Goal: Information Seeking & Learning: Find specific fact

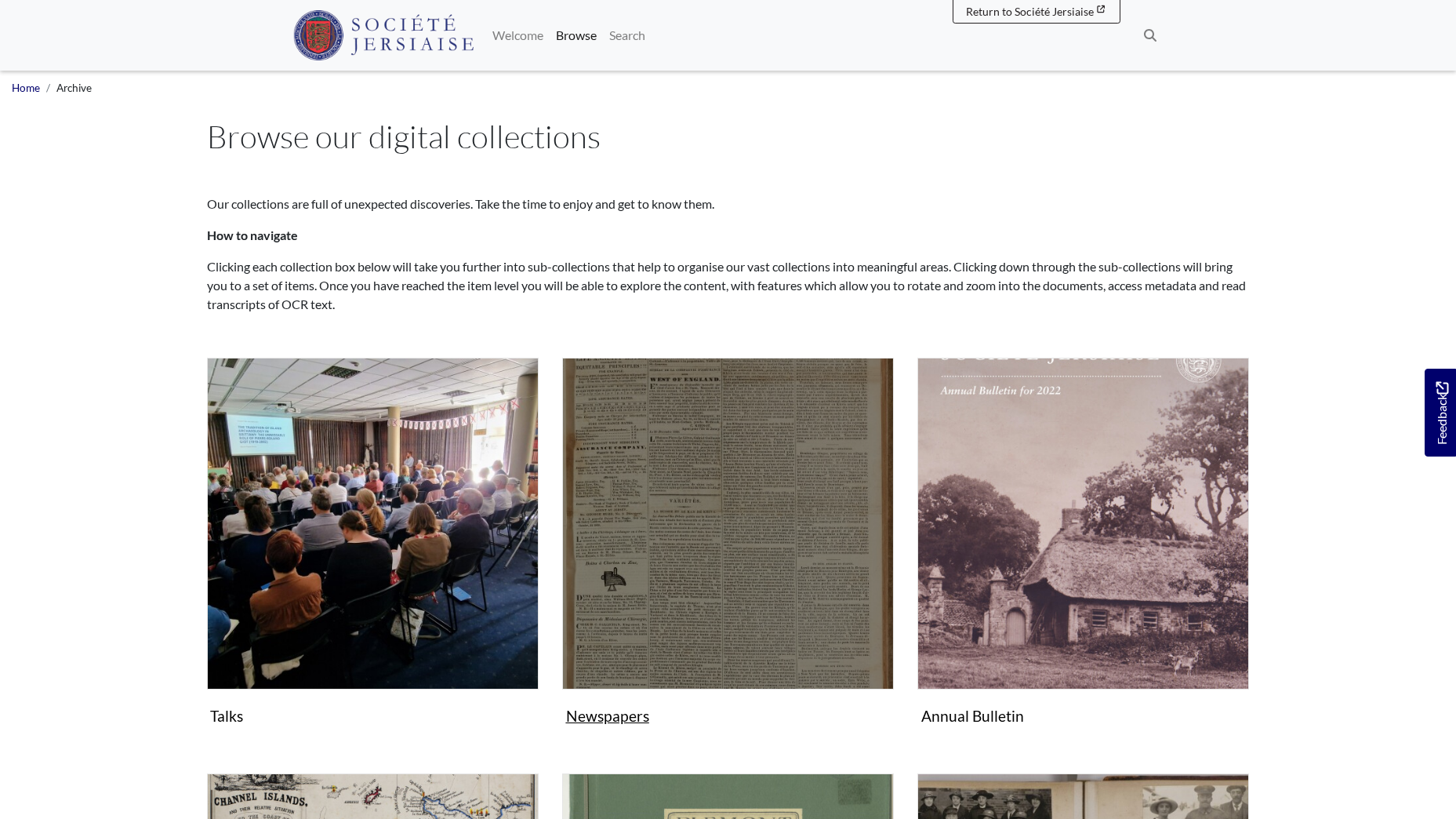
click at [768, 605] on img "Subcollection" at bounding box center [728, 523] width 332 height 332
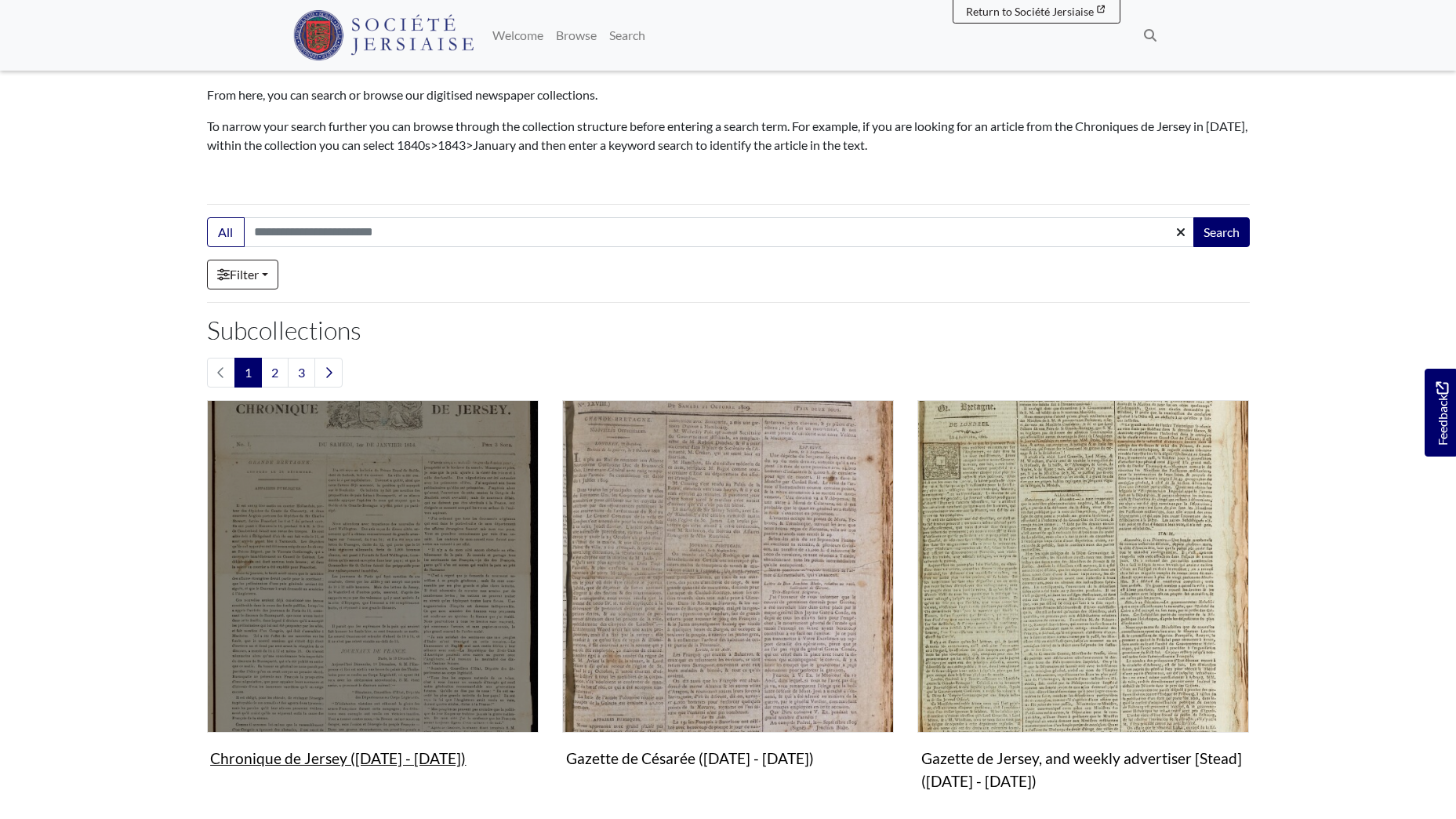
scroll to position [235, 0]
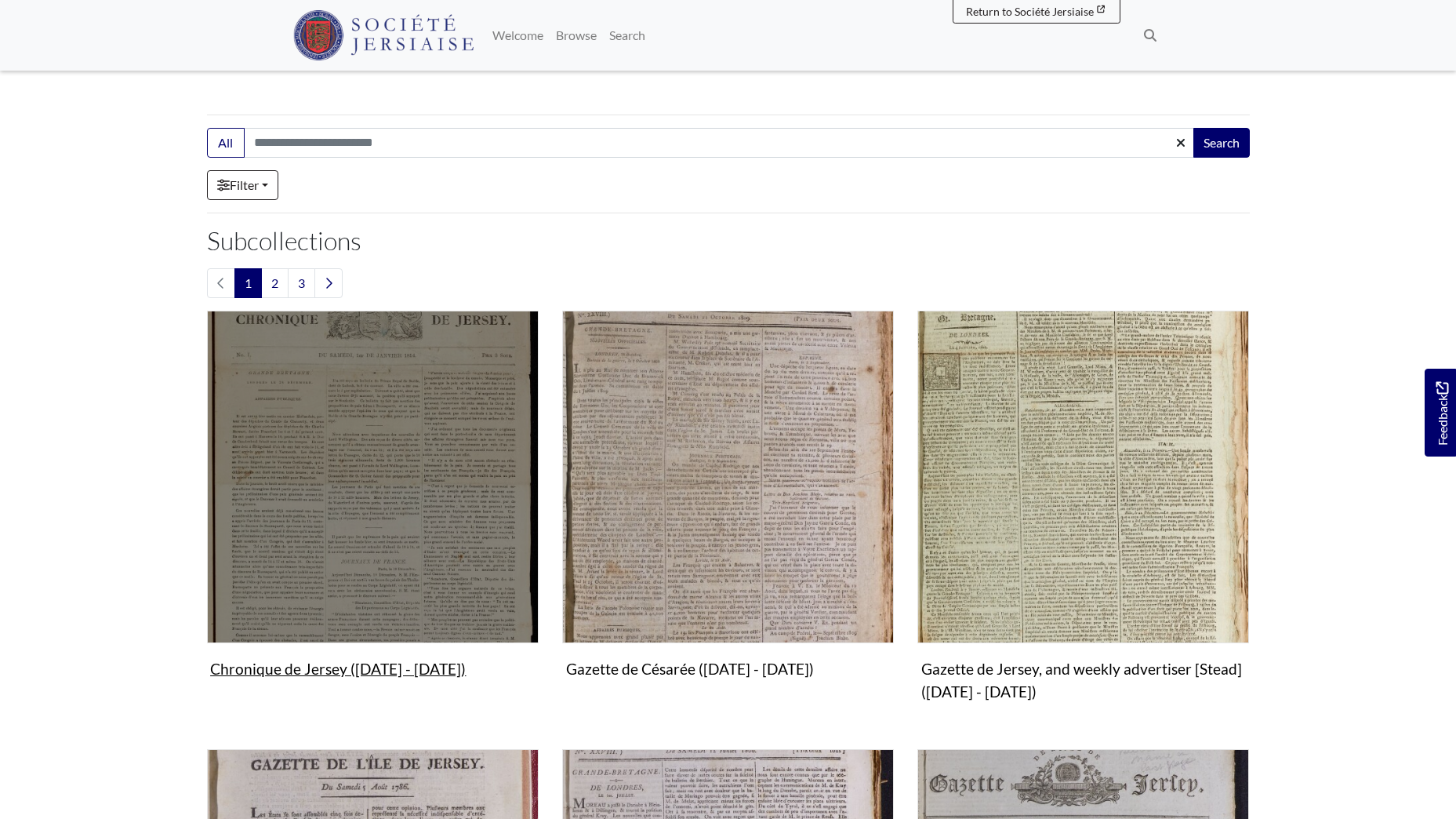
click at [386, 459] on img "Subcollection" at bounding box center [373, 476] width 332 height 332
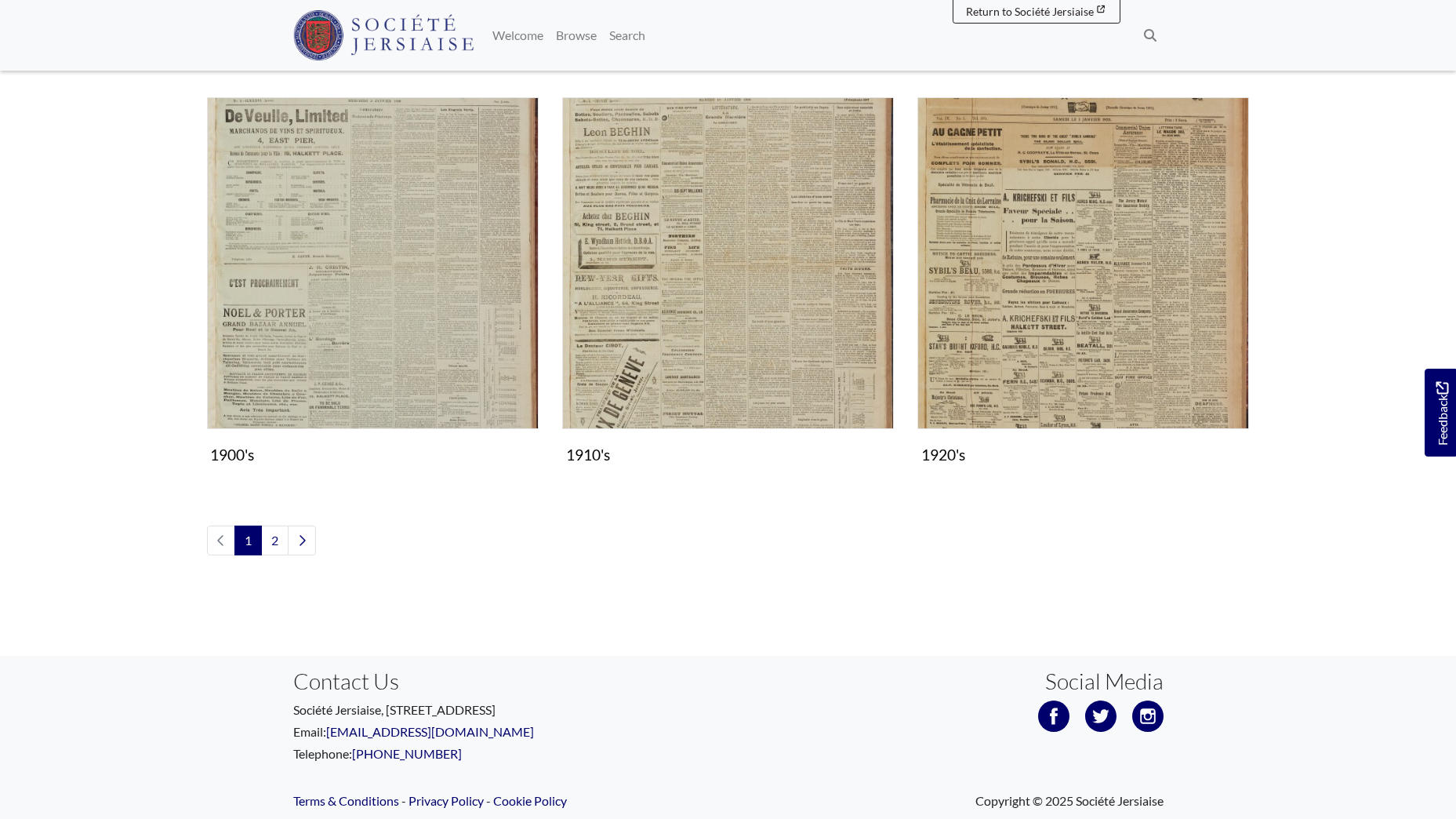
scroll to position [1647, 0]
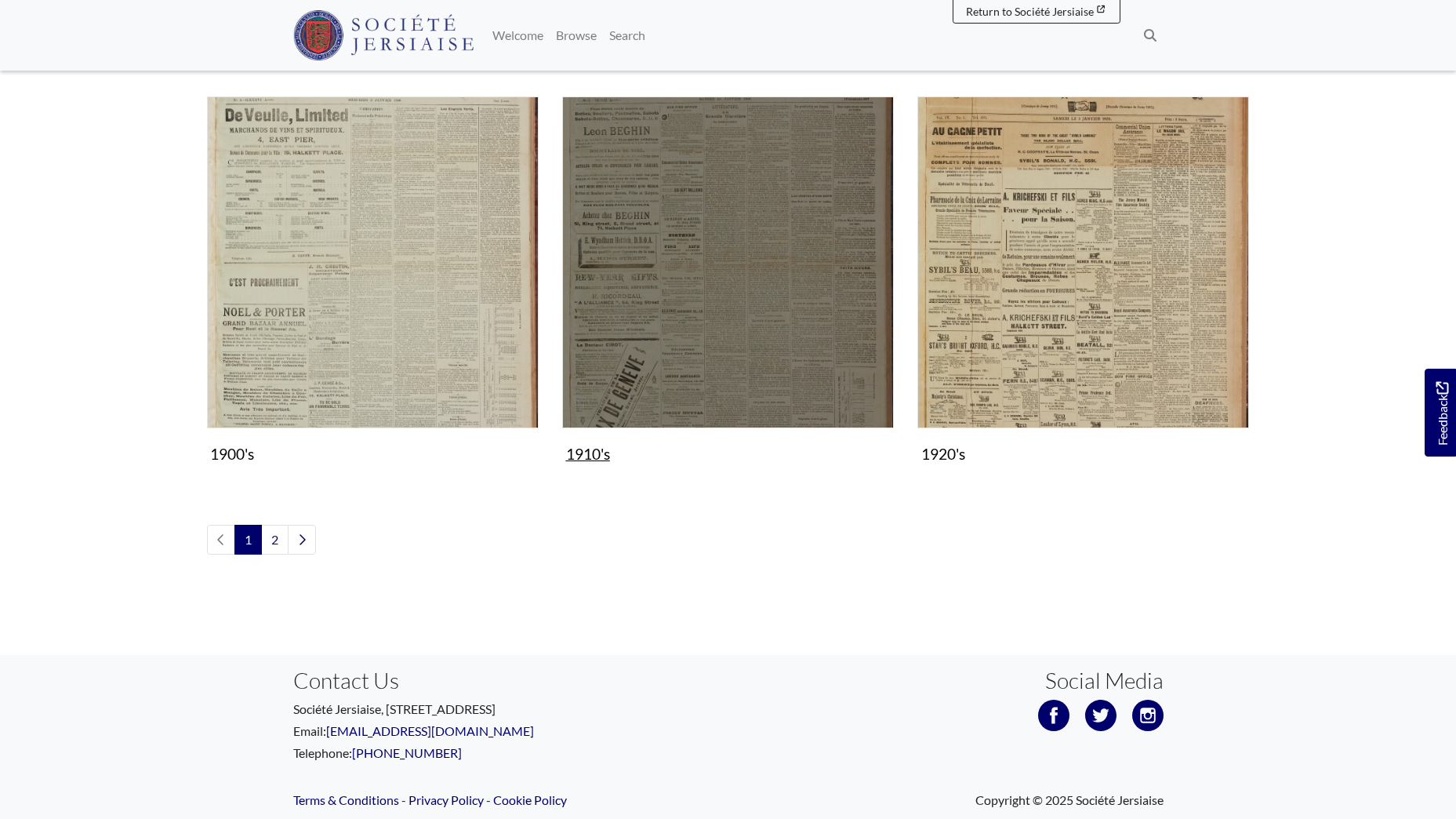
click at [730, 334] on img "Subcollection" at bounding box center [728, 262] width 332 height 332
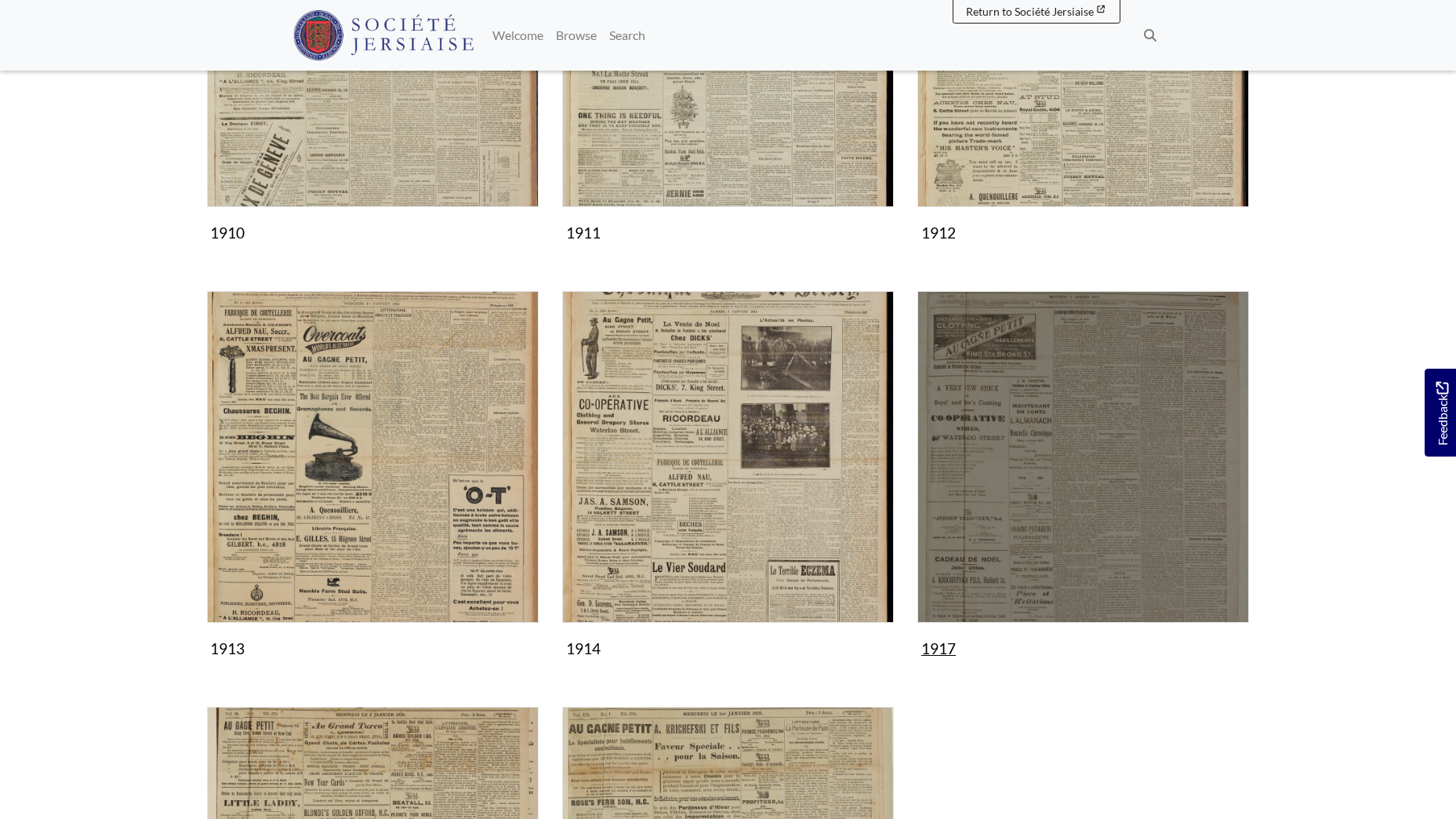
scroll to position [471, 0]
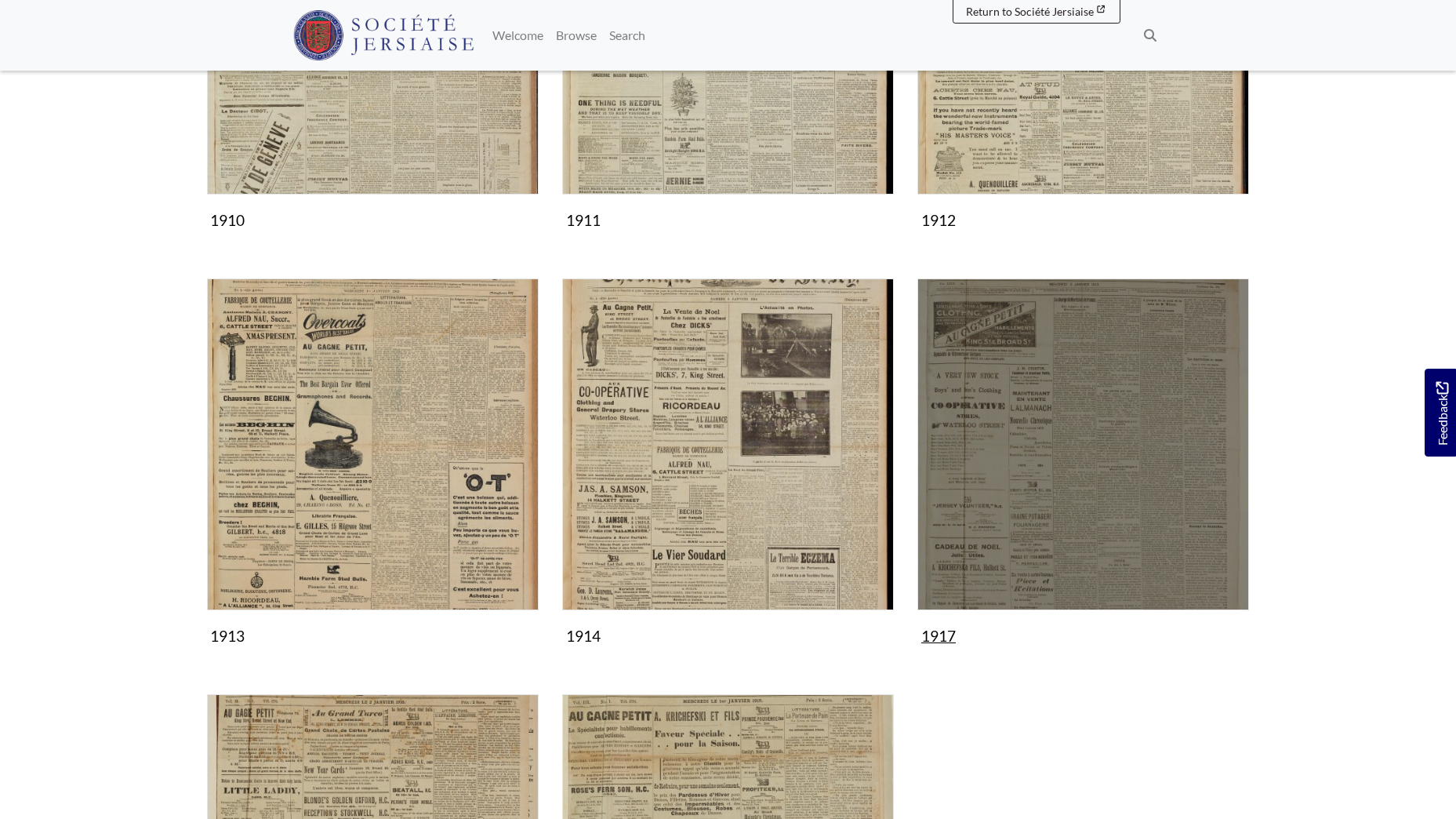
click at [1056, 370] on img "Subcollection" at bounding box center [1083, 444] width 332 height 332
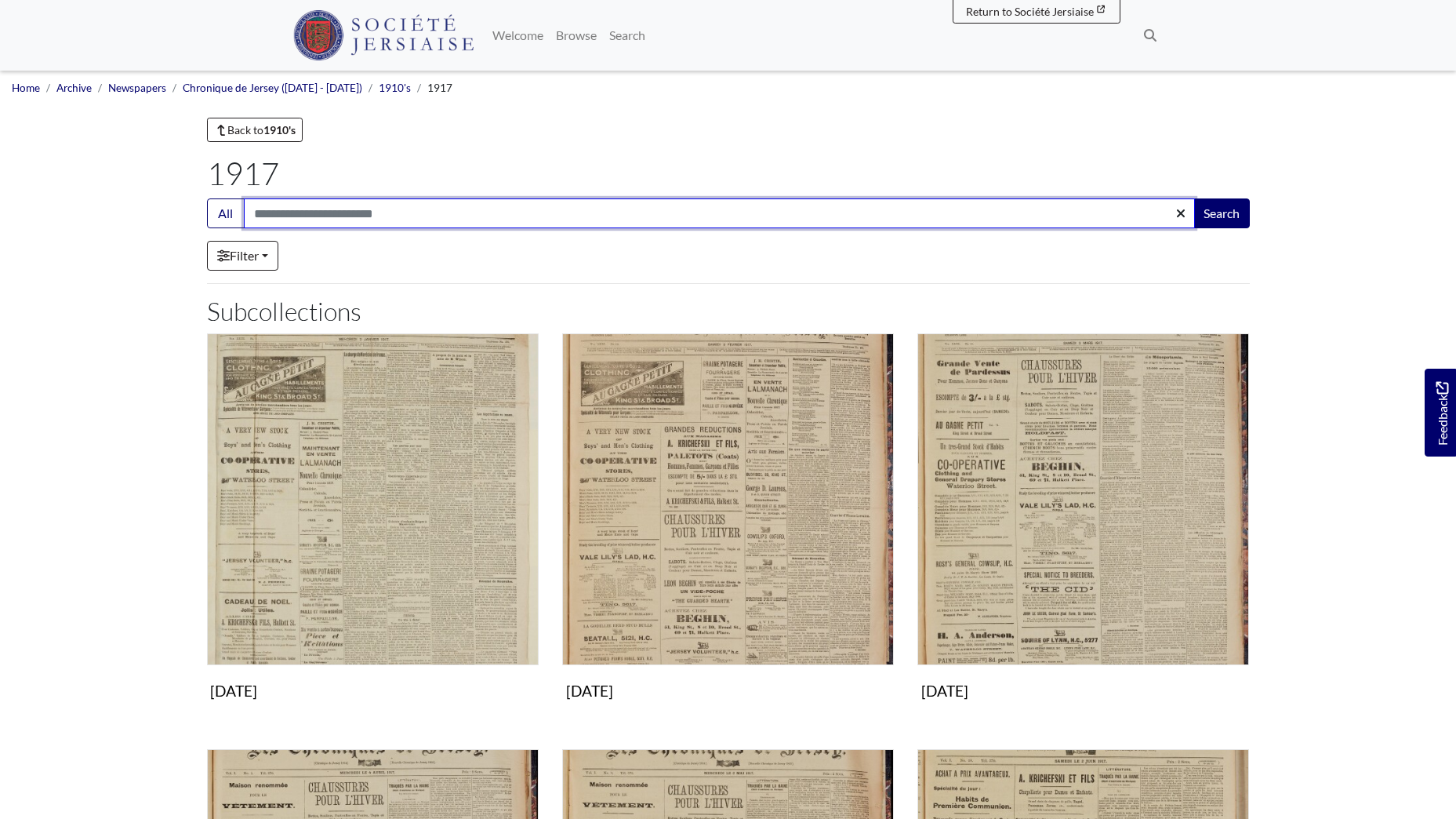
click at [368, 214] on input "Search:" at bounding box center [719, 214] width 951 height 30
type input "*******"
click at [1193, 199] on button "Search" at bounding box center [1221, 214] width 57 height 30
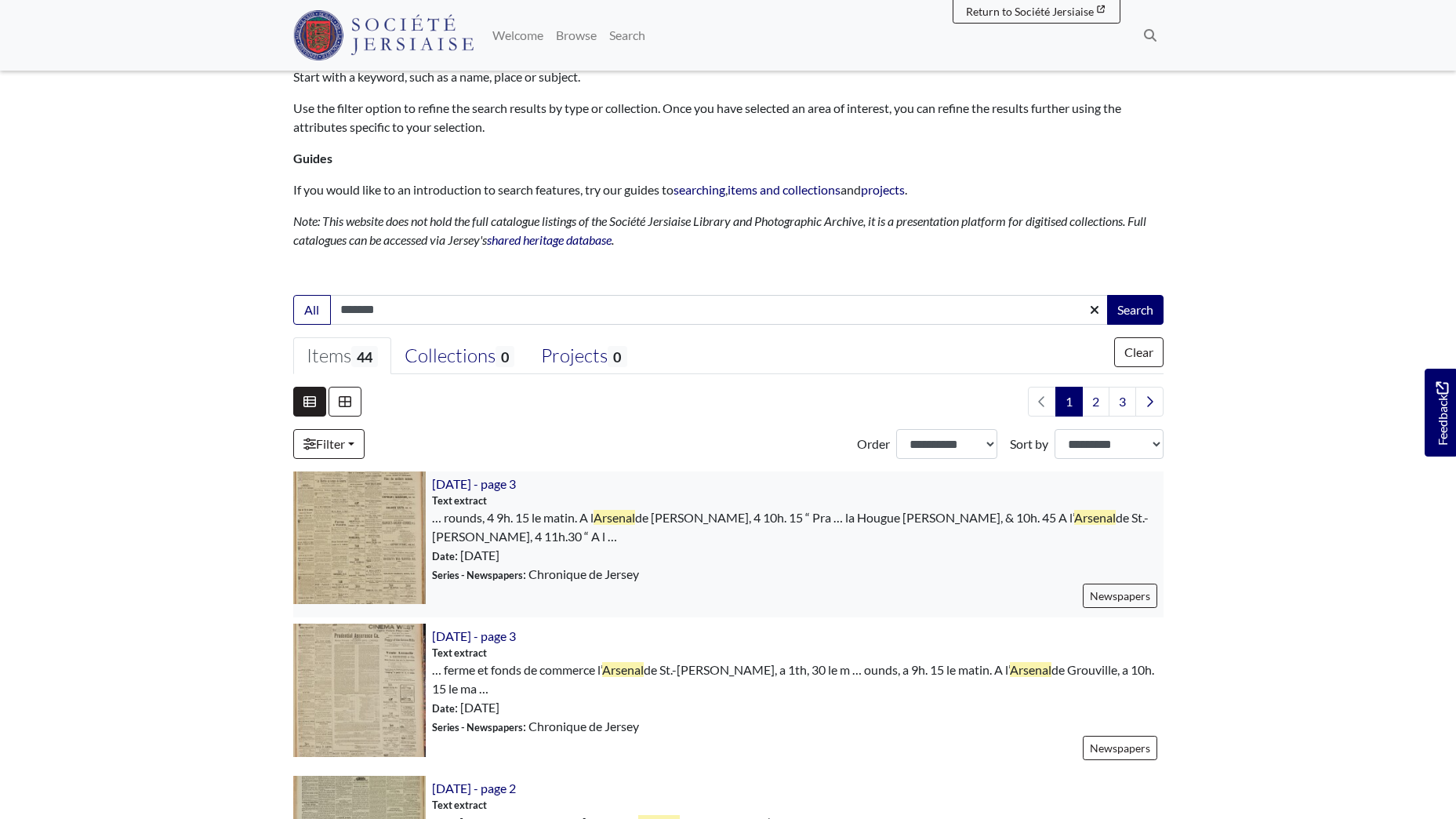
scroll to position [157, 0]
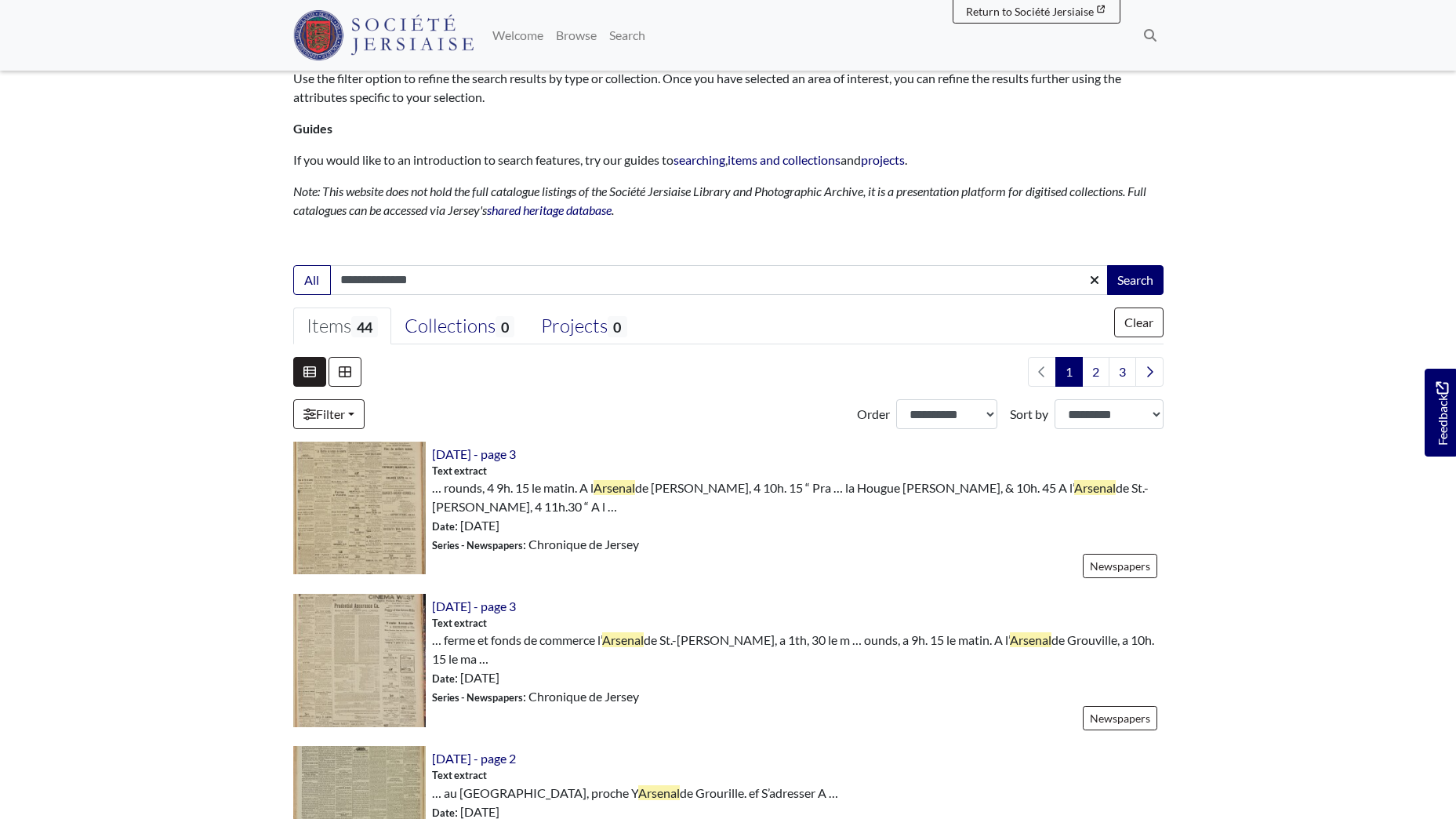
type input "**********"
click at [1107, 265] on button "Search" at bounding box center [1135, 280] width 57 height 30
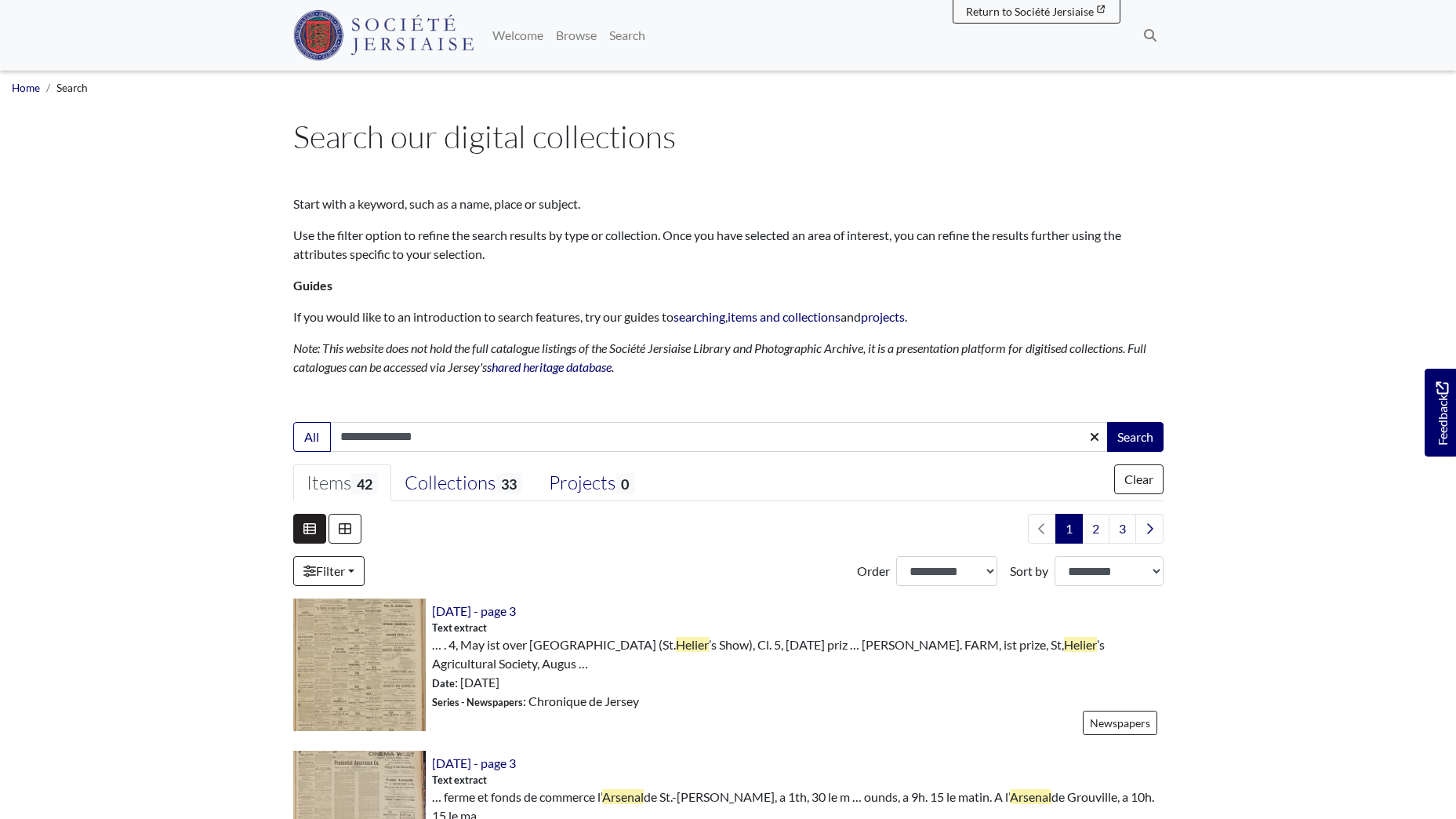
click at [465, 440] on input "**********" at bounding box center [719, 437] width 779 height 30
type input "**********"
click at [1107, 422] on button "Search" at bounding box center [1135, 437] width 57 height 30
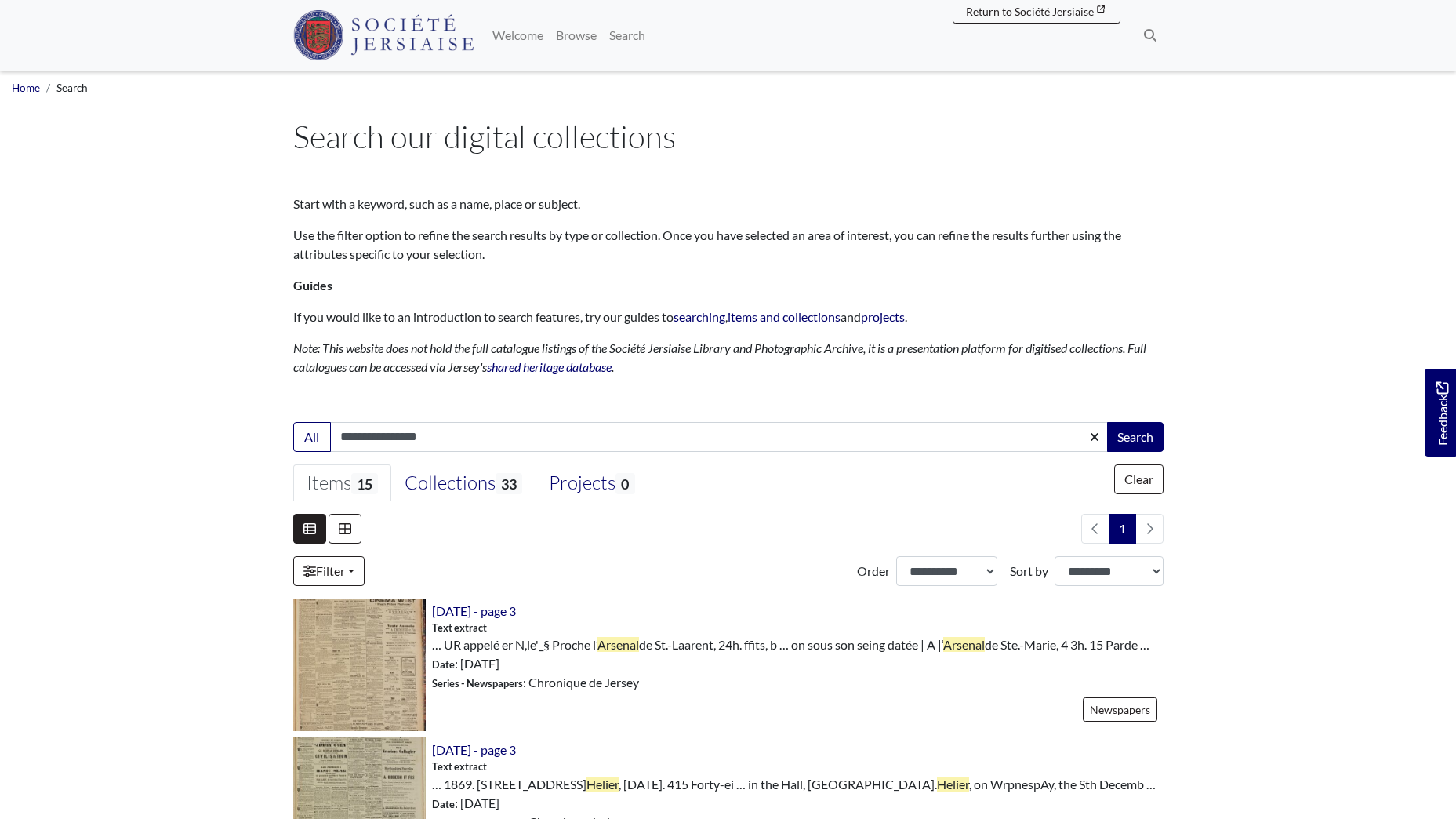
drag, startPoint x: 467, startPoint y: 436, endPoint x: 339, endPoint y: 435, distance: 128.0
click at [339, 435] on input "**********" at bounding box center [719, 437] width 779 height 30
type input "*******"
click at [1107, 422] on button "Search" at bounding box center [1135, 437] width 57 height 30
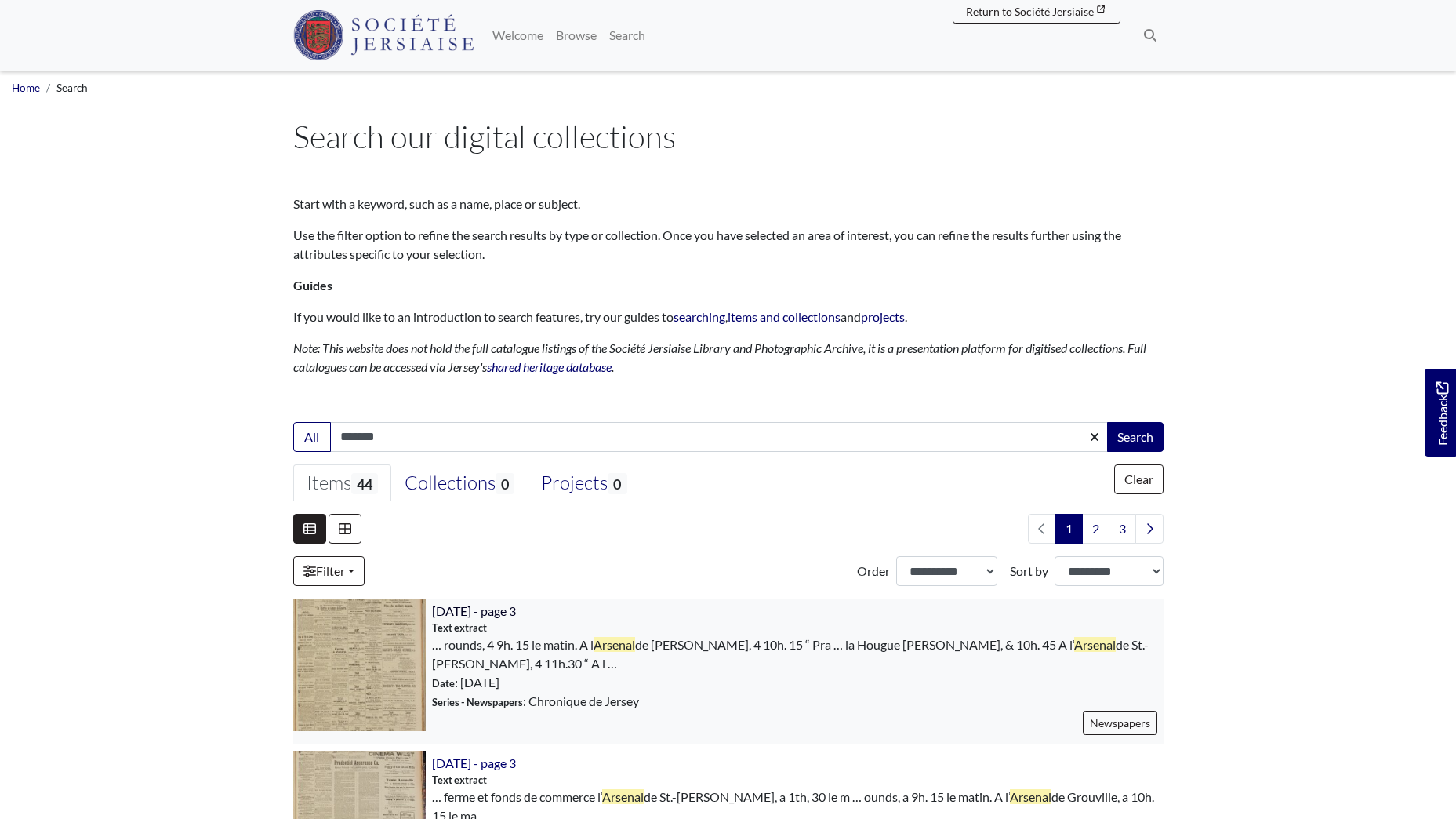
click at [516, 609] on span "[DATE] - page 3" at bounding box center [474, 610] width 84 height 15
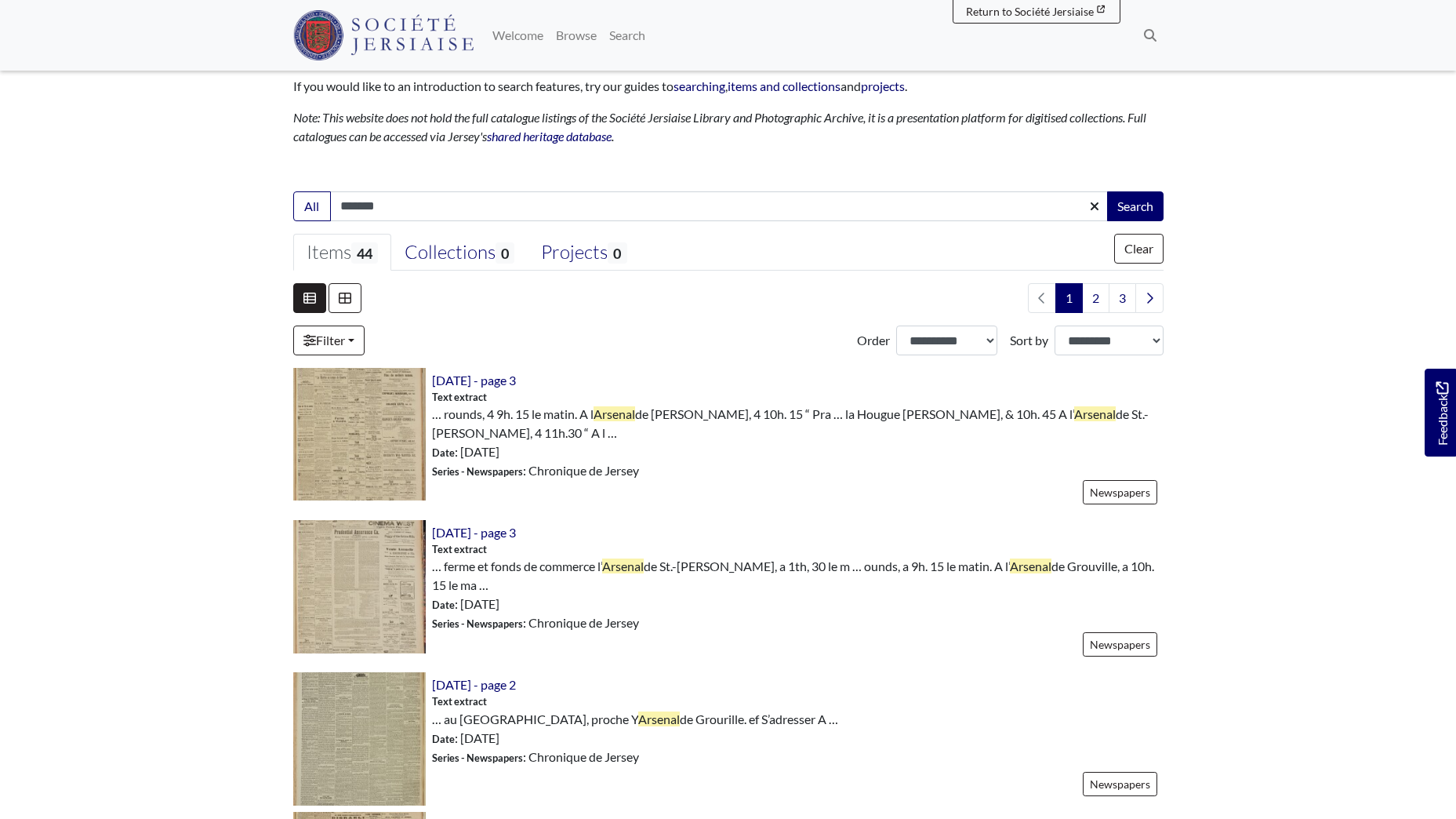
scroll to position [235, 0]
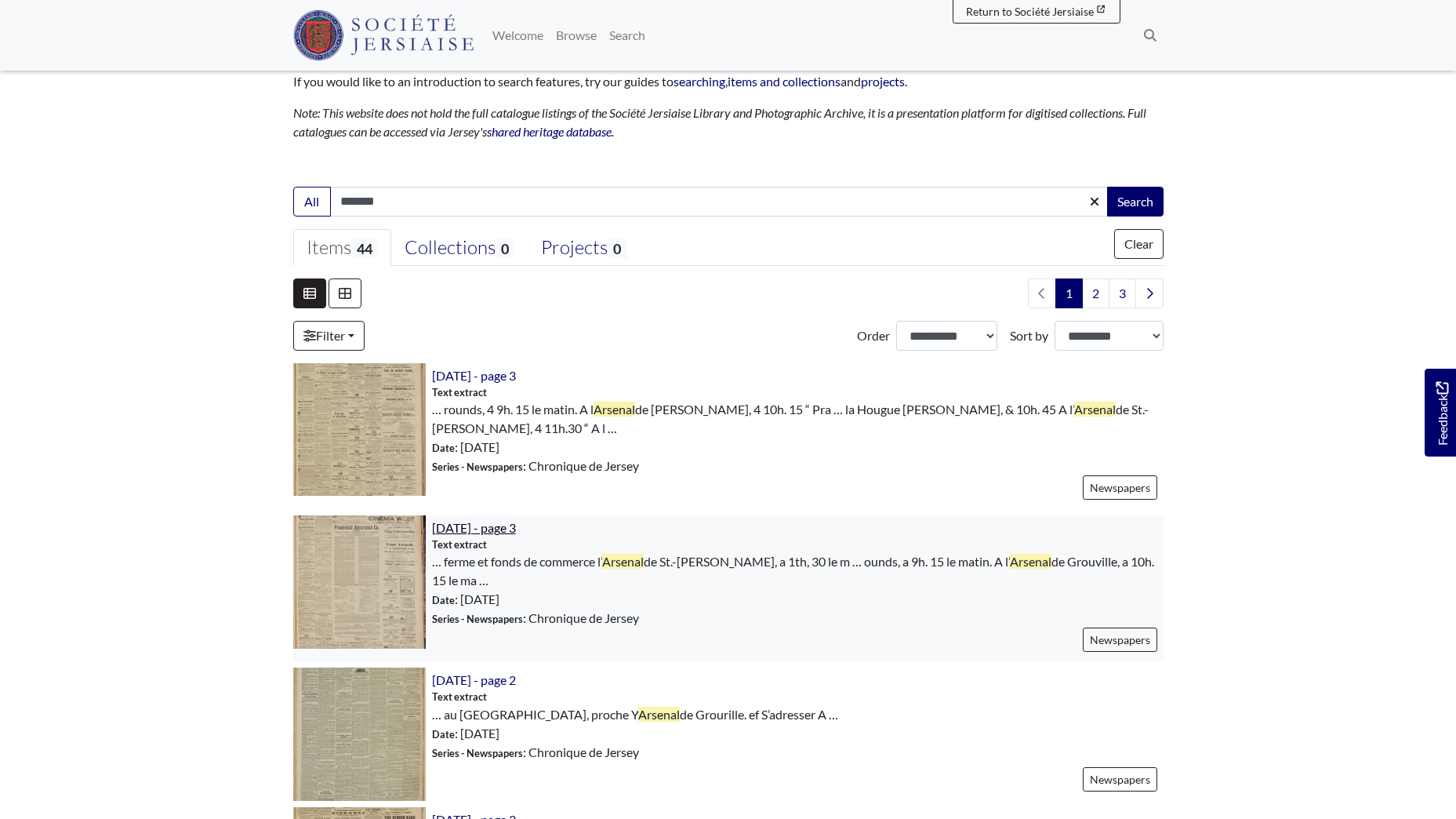
click at [502, 520] on span "21st March 1917 - page 3" at bounding box center [474, 527] width 84 height 15
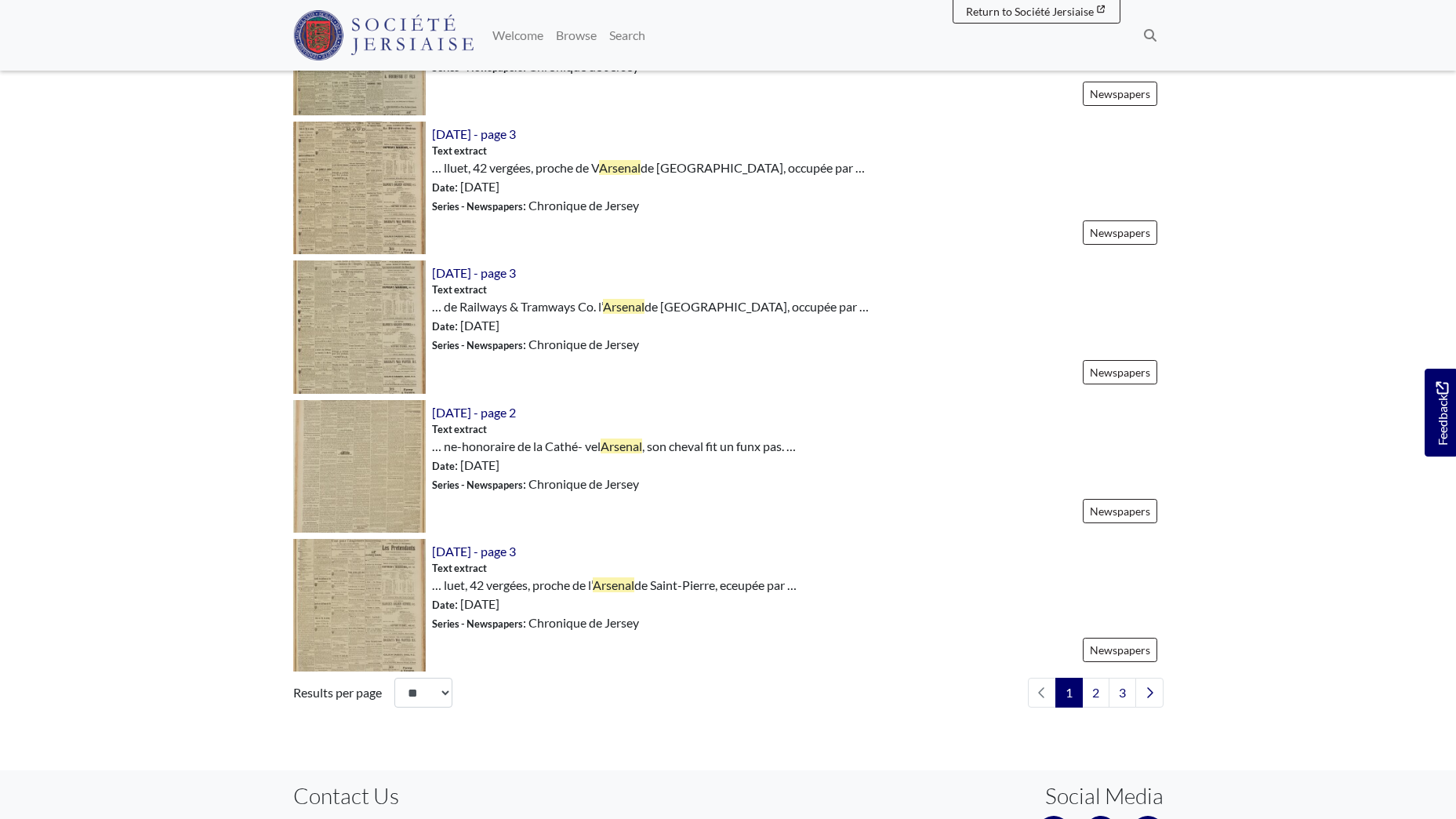
scroll to position [2039, 0]
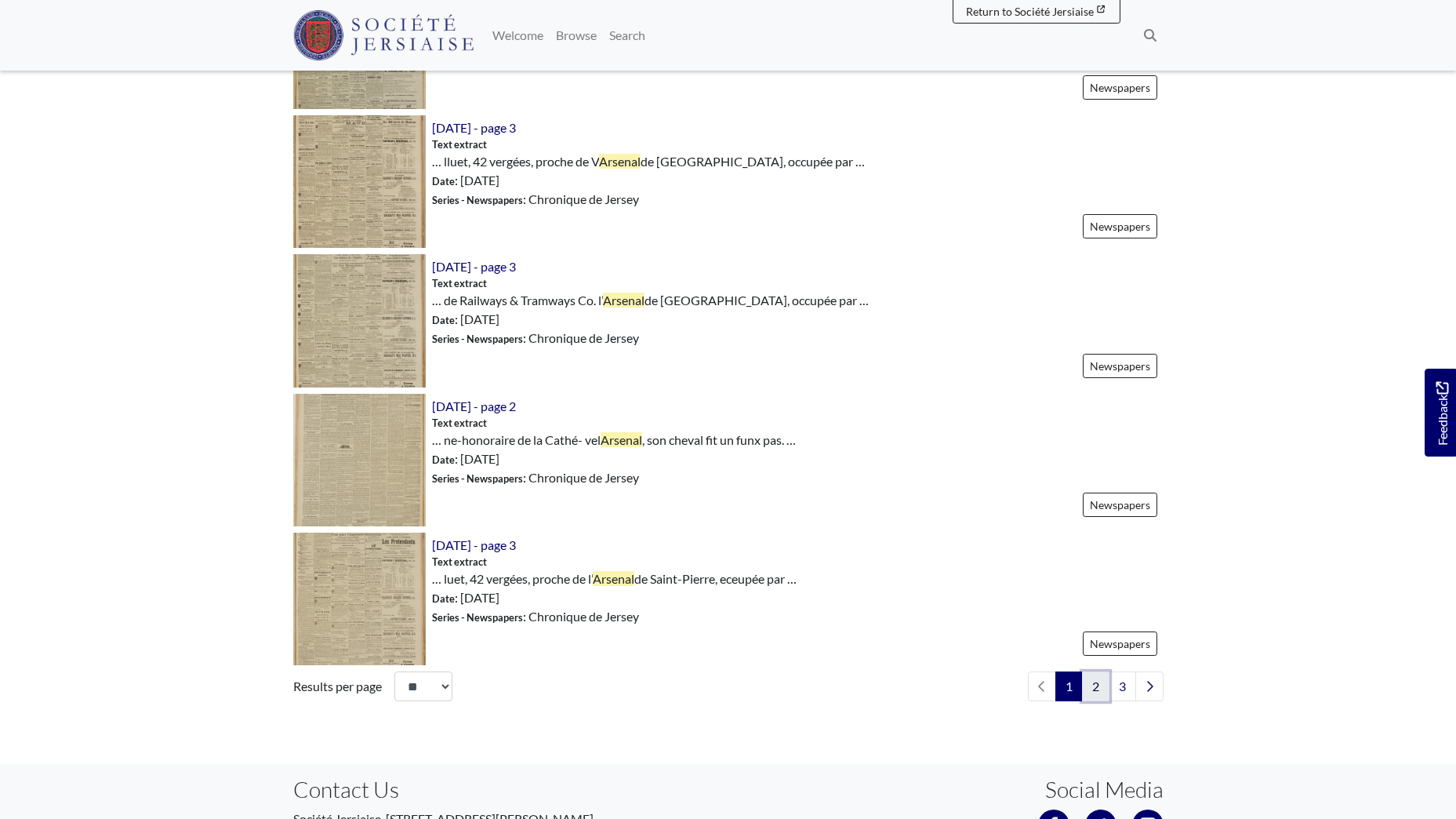
click at [1098, 671] on link "2" at bounding box center [1095, 686] width 27 height 30
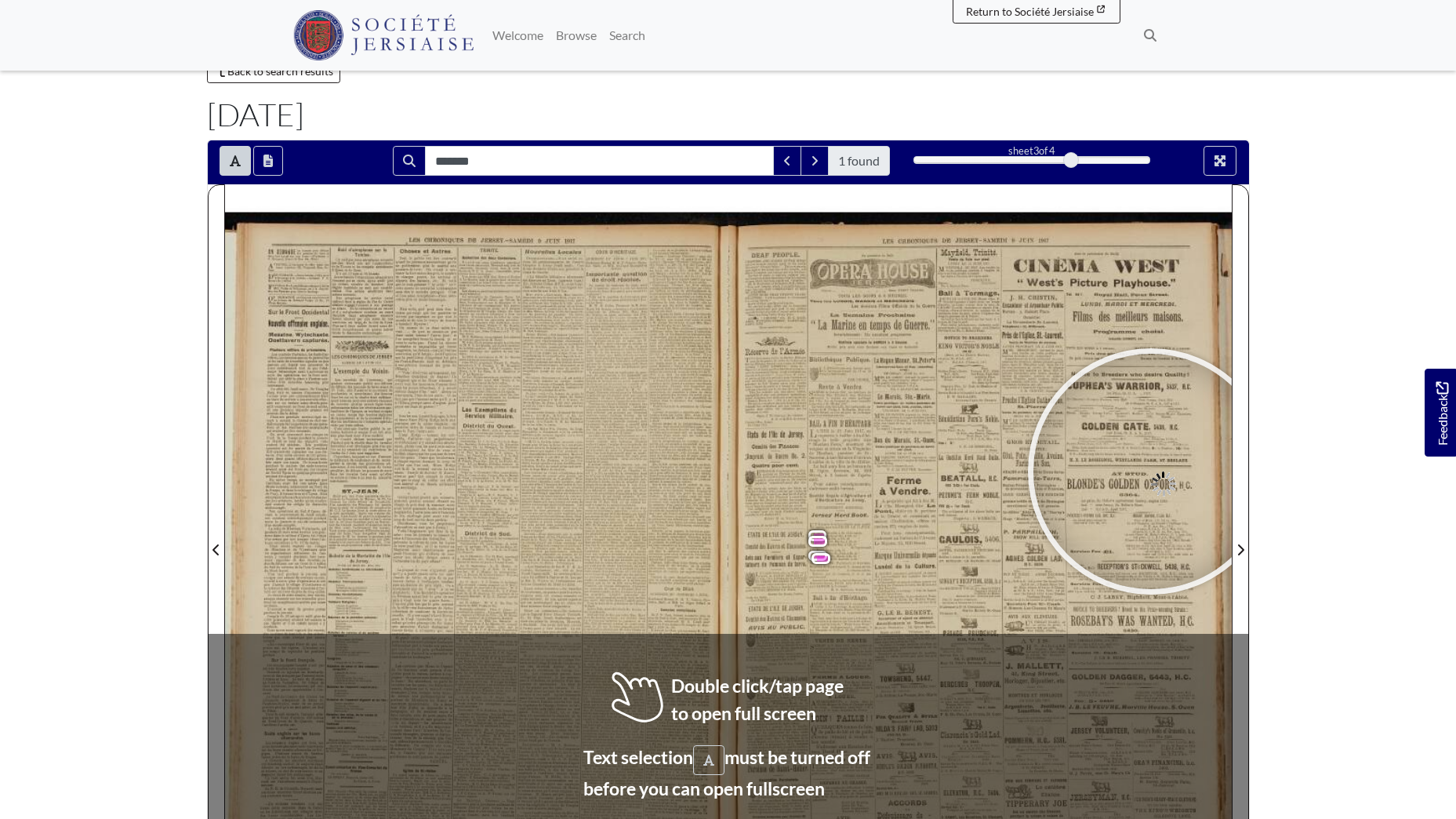
scroll to position [91, 0]
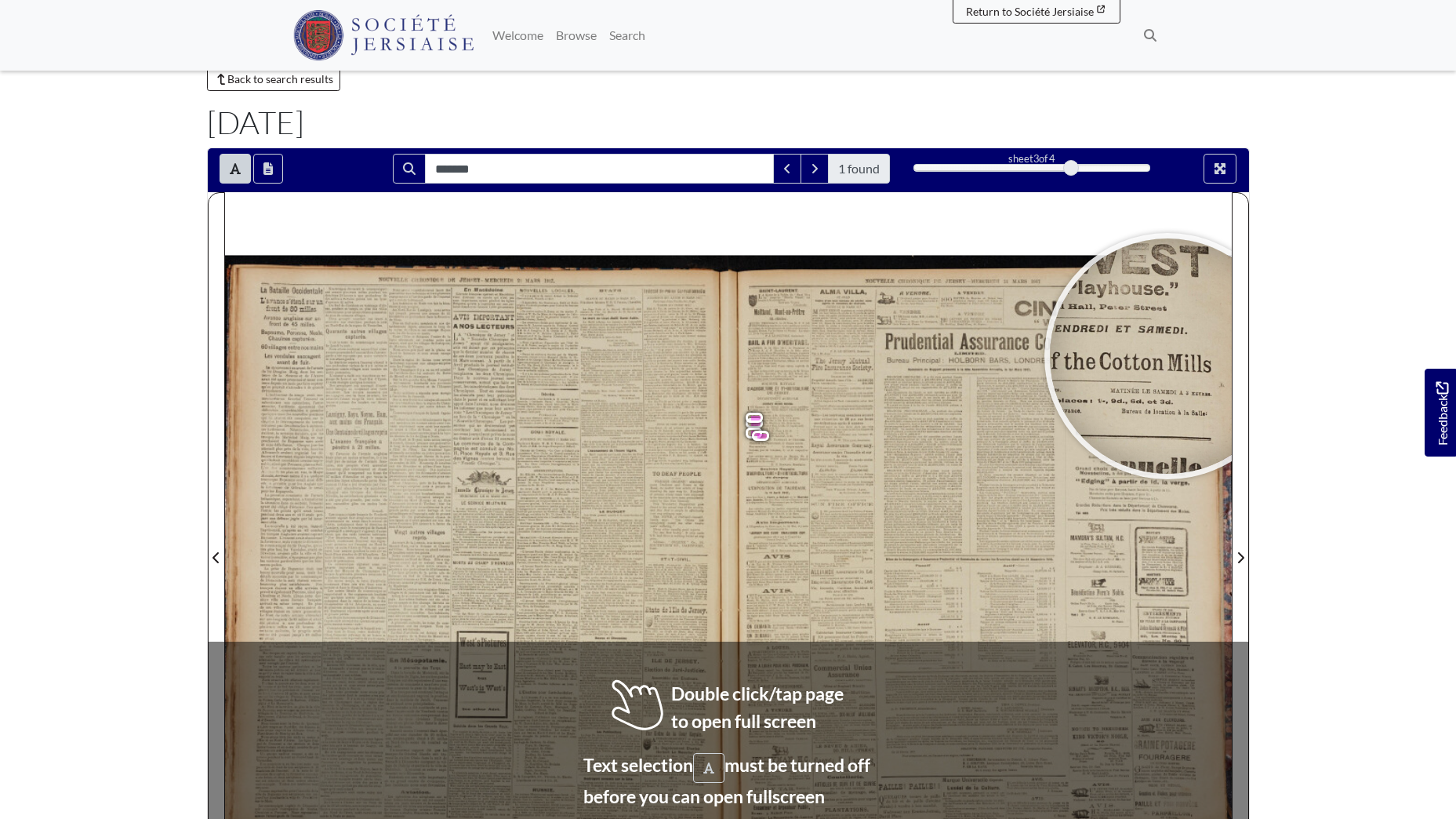
scroll to position [53, 0]
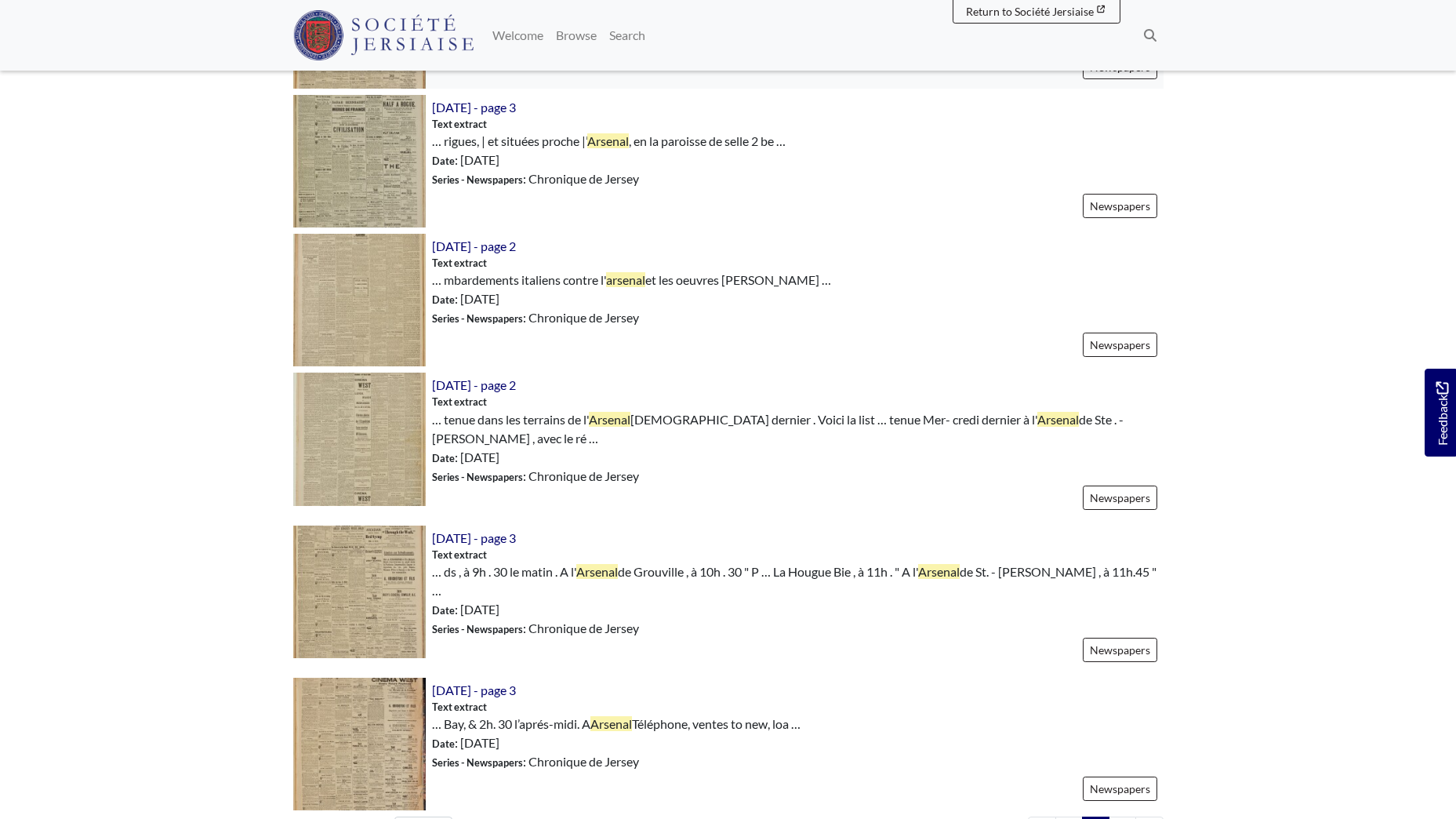
scroll to position [1961, 0]
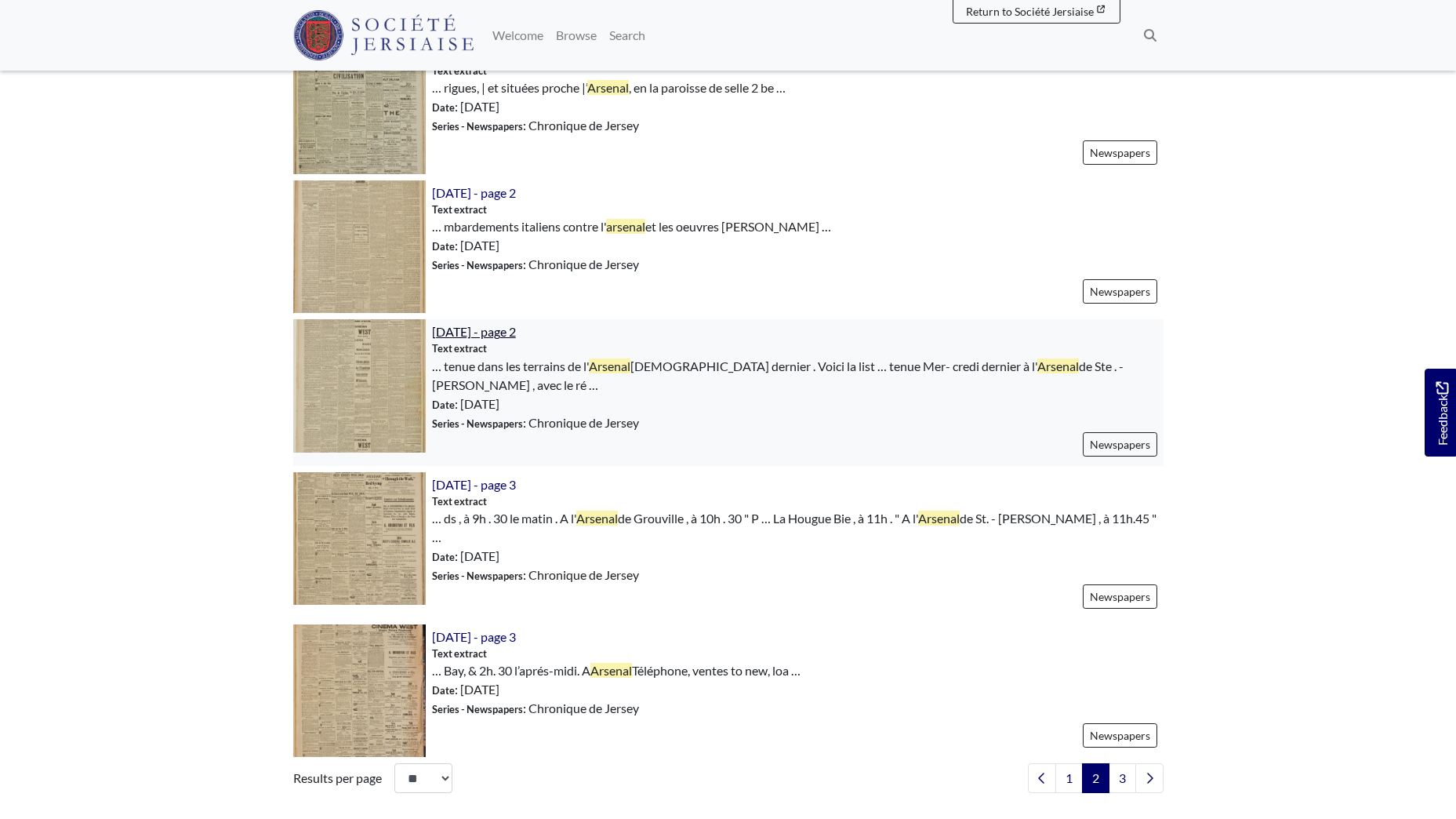
click at [516, 329] on span "[DATE] - page 2" at bounding box center [474, 331] width 84 height 15
click at [1117, 763] on link "3" at bounding box center [1122, 778] width 27 height 30
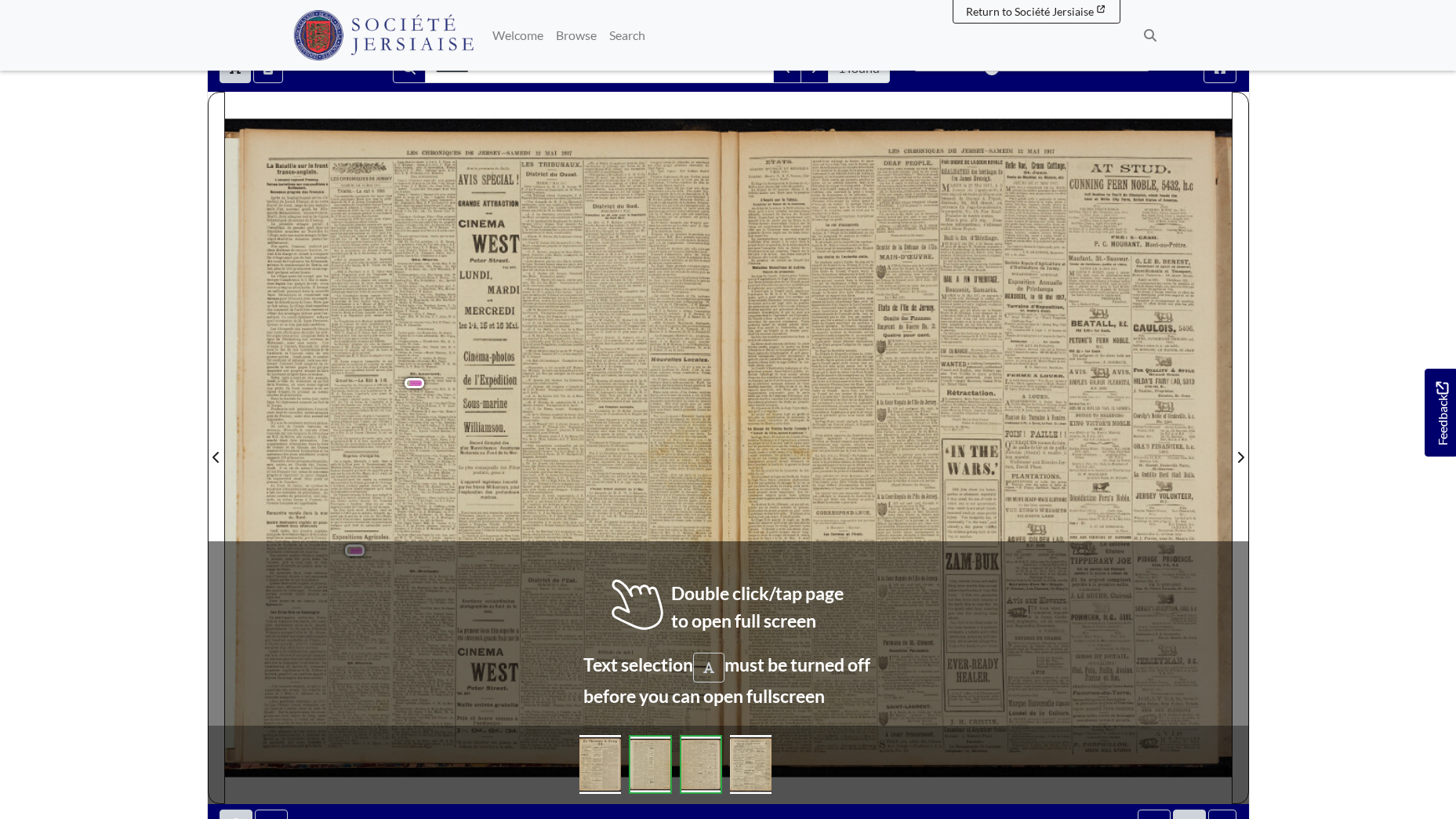
scroll to position [148, 0]
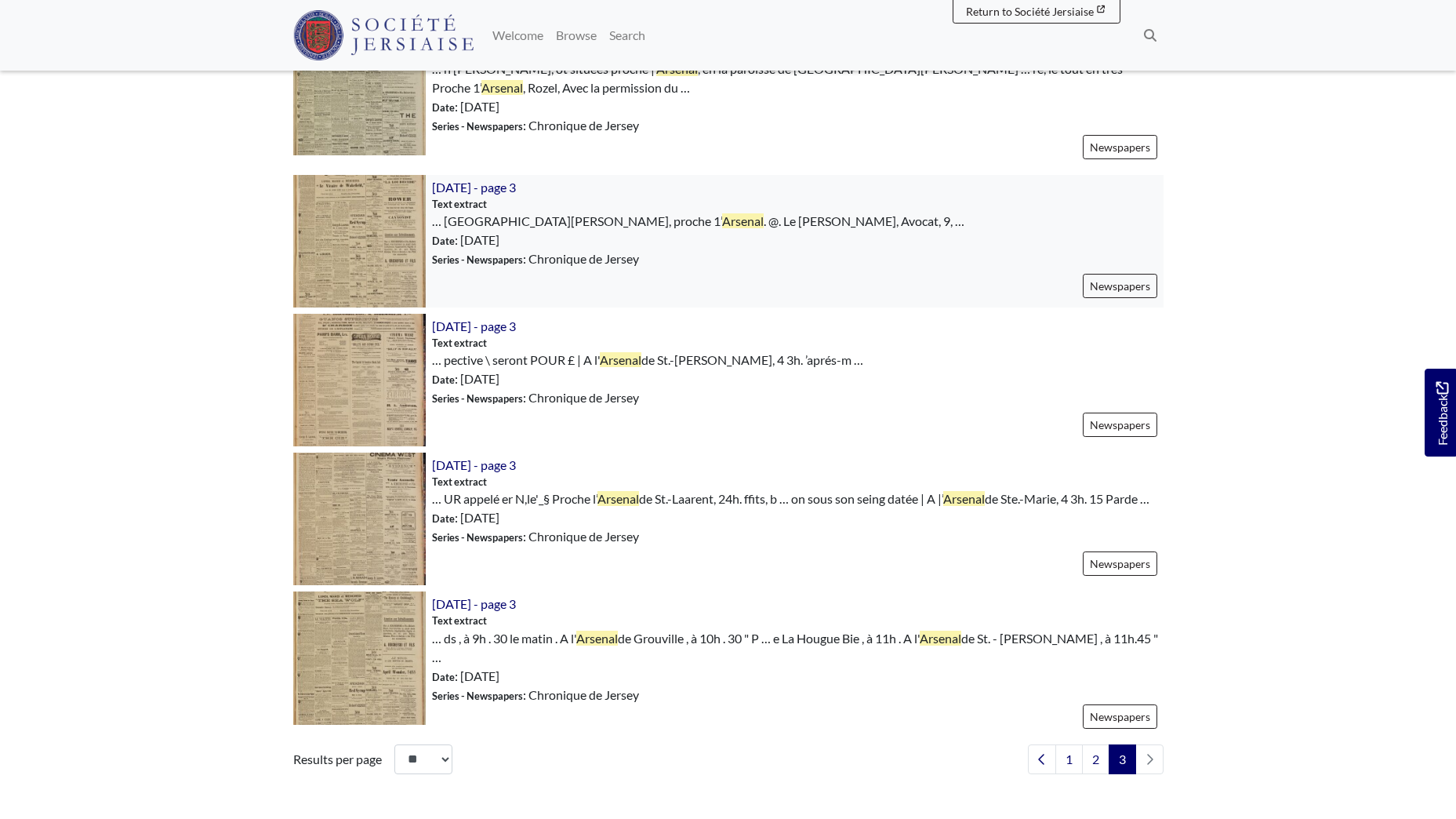
scroll to position [1882, 0]
